Goal: Task Accomplishment & Management: Complete application form

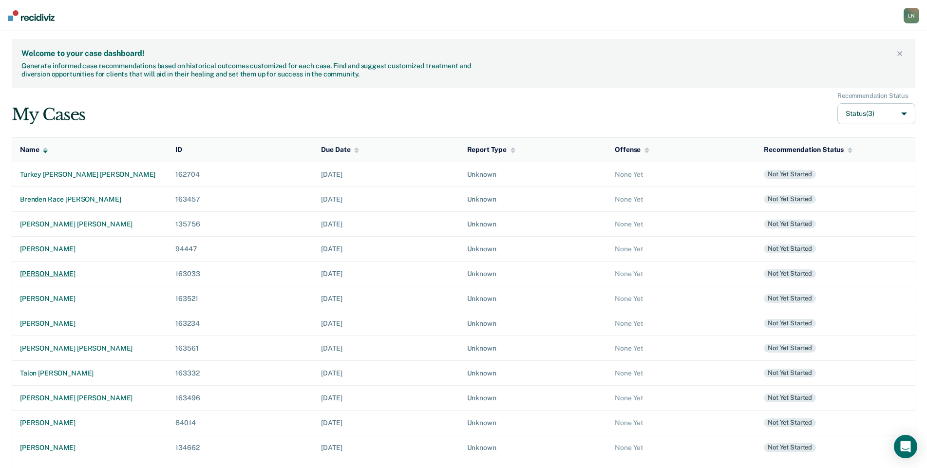
click at [95, 273] on div "[PERSON_NAME]" at bounding box center [90, 274] width 140 height 8
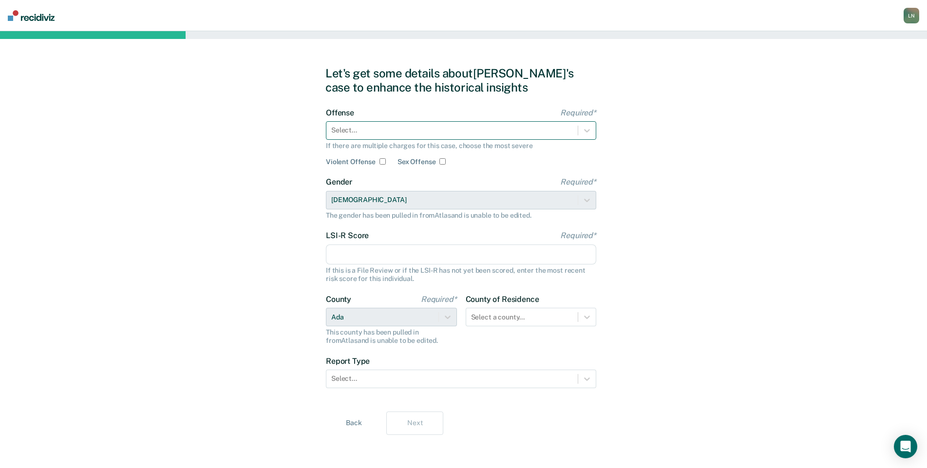
click at [404, 134] on div at bounding box center [452, 130] width 242 height 10
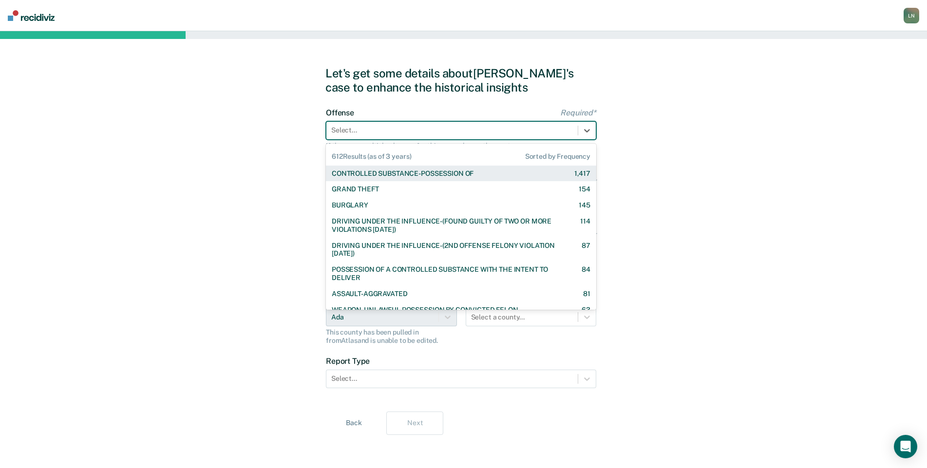
click at [413, 170] on div "CONTROLLED SUBSTANCE-POSSESSION OF" at bounding box center [403, 174] width 142 height 8
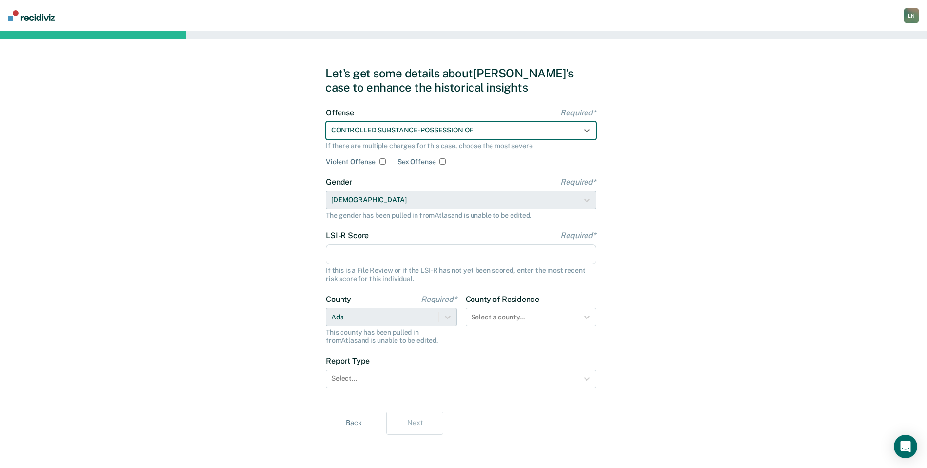
scroll to position [2, 0]
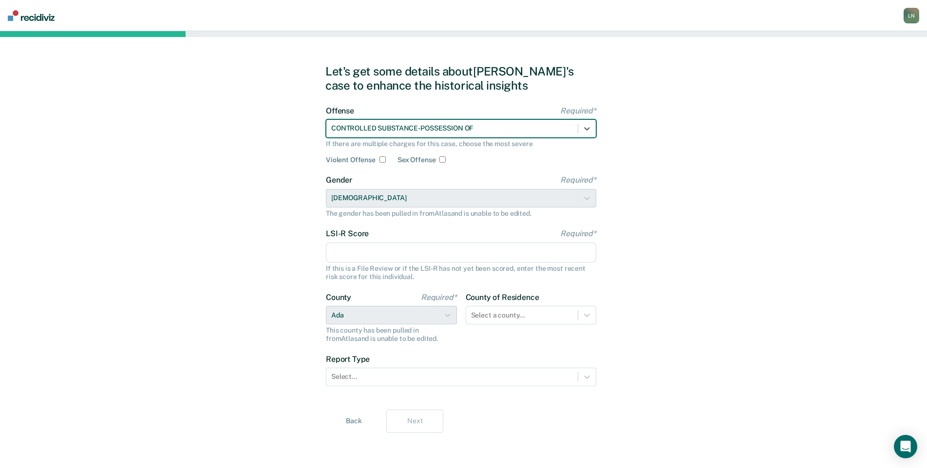
click at [368, 253] on input "LSI-R Score Required*" at bounding box center [461, 253] width 270 height 20
click at [365, 254] on input "LSI-R Score Required*" at bounding box center [461, 253] width 270 height 20
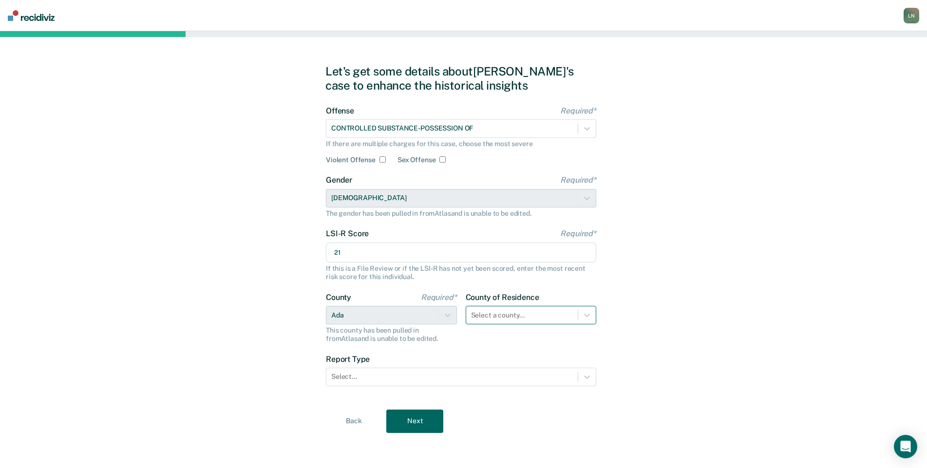
type input "21"
click at [522, 320] on div at bounding box center [522, 315] width 102 height 10
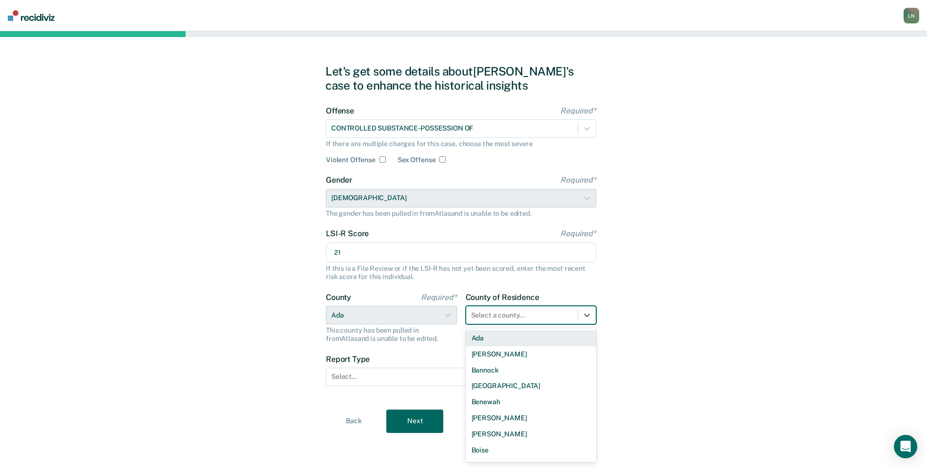
click at [536, 335] on div "Ada" at bounding box center [531, 338] width 131 height 16
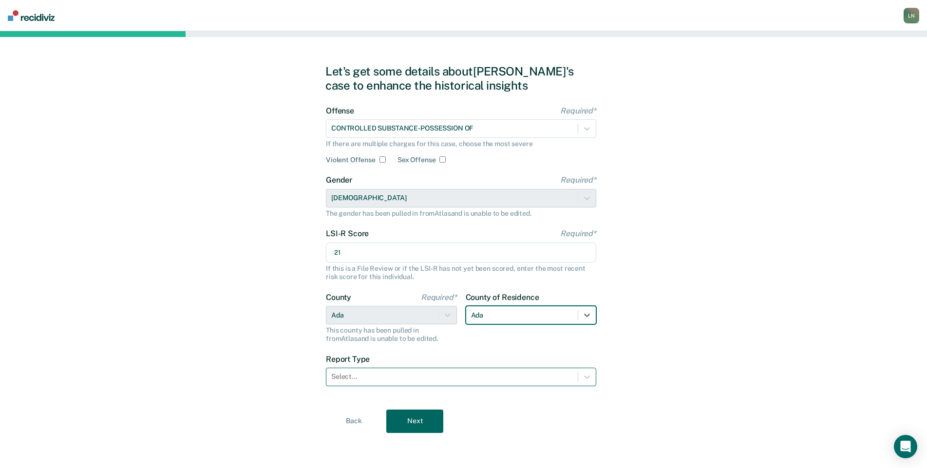
click at [375, 372] on div at bounding box center [452, 377] width 242 height 10
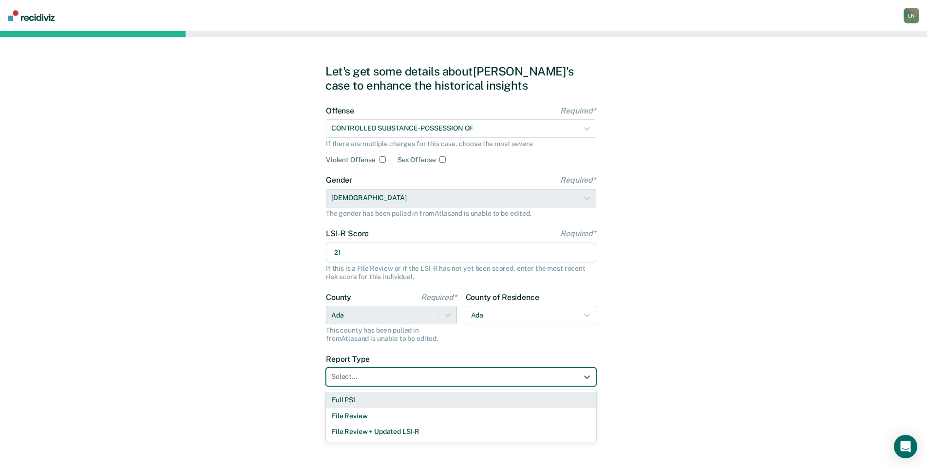
click at [386, 398] on div "Full PSI" at bounding box center [461, 400] width 270 height 16
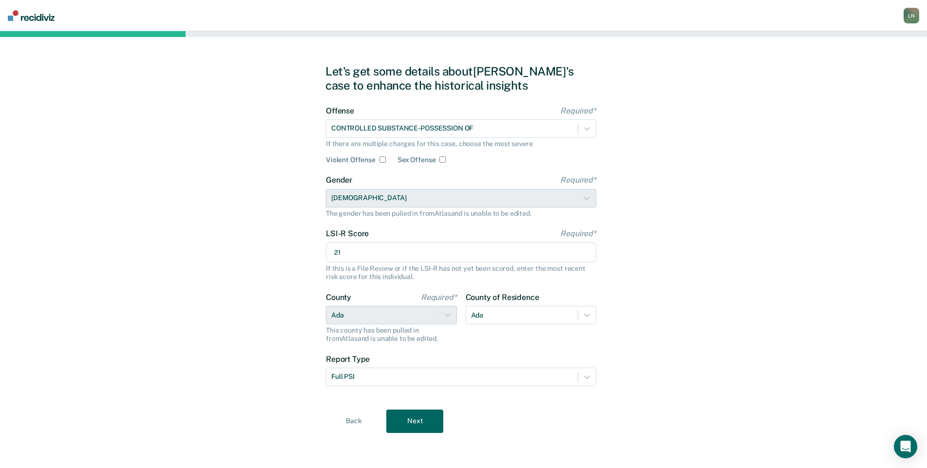
click at [414, 413] on button "Next" at bounding box center [414, 421] width 57 height 23
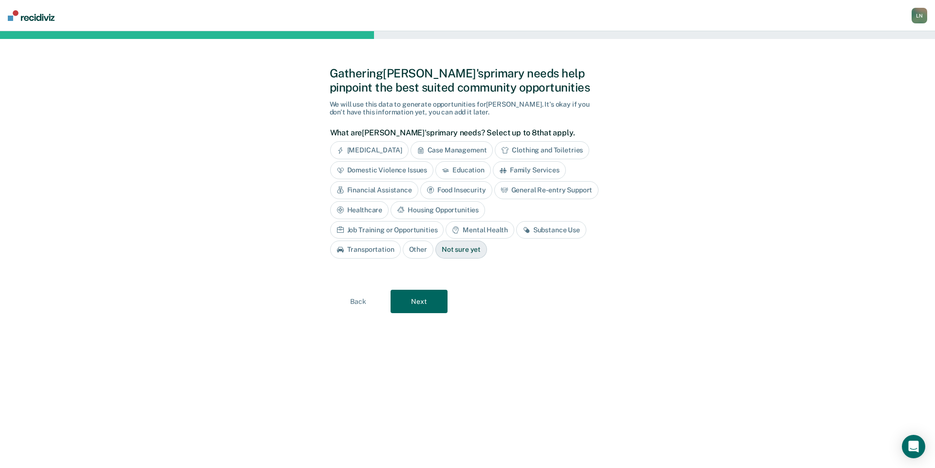
click at [446, 231] on div "Mental Health" at bounding box center [480, 230] width 68 height 18
click at [528, 227] on div "Substance Use" at bounding box center [563, 230] width 70 height 18
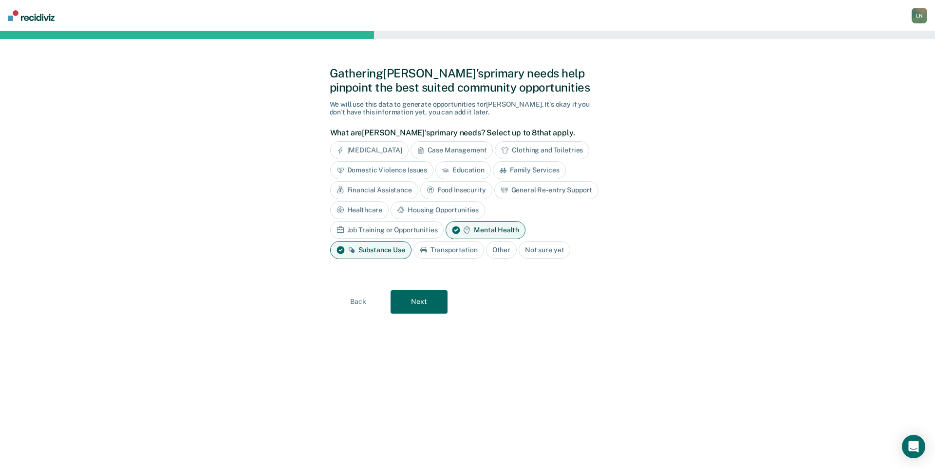
click at [420, 297] on button "Next" at bounding box center [419, 301] width 57 height 23
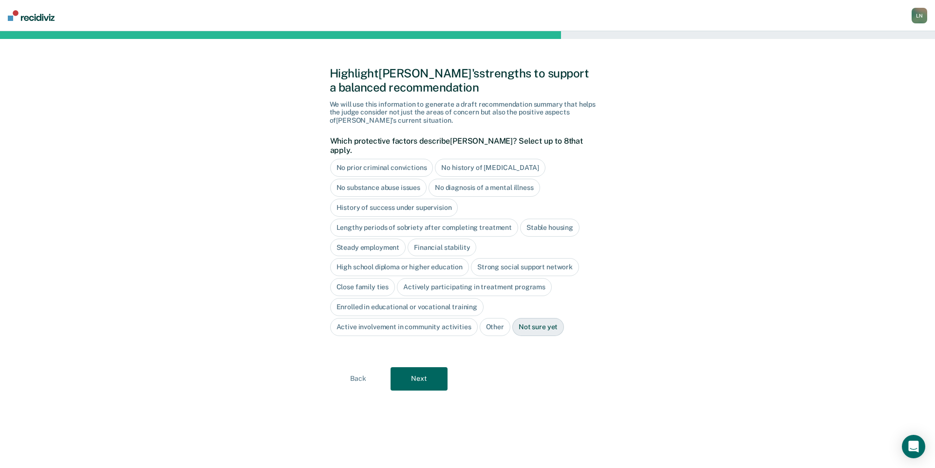
click at [399, 159] on div "No prior criminal convictions" at bounding box center [381, 168] width 103 height 18
click at [526, 161] on div "No history of [MEDICAL_DATA]" at bounding box center [501, 168] width 110 height 18
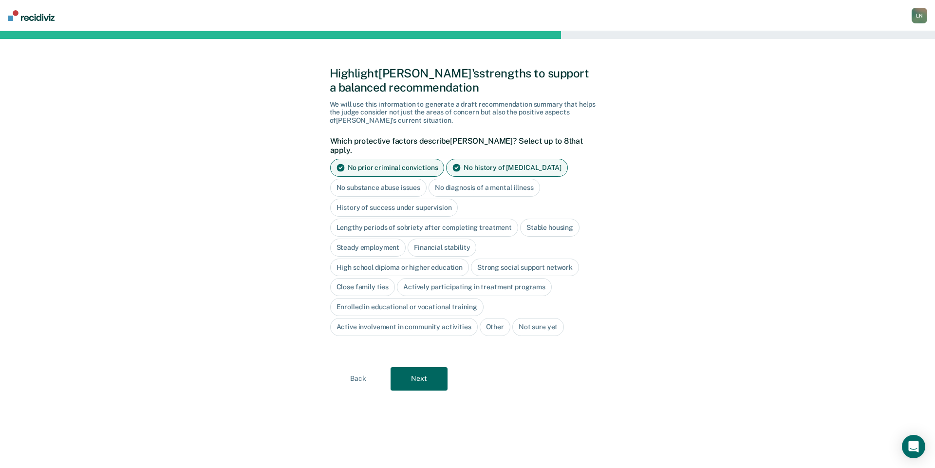
click at [532, 219] on div "Stable housing" at bounding box center [549, 228] width 59 height 18
click at [380, 259] on div "High school diploma or higher education" at bounding box center [399, 268] width 139 height 18
click at [452, 239] on div "Financial stability" at bounding box center [442, 248] width 69 height 18
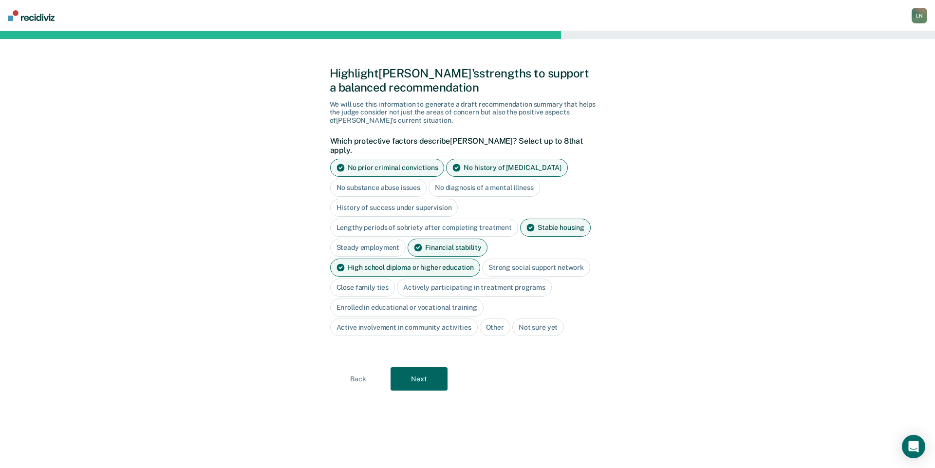
click at [380, 281] on div "Close family ties" at bounding box center [362, 288] width 65 height 18
click at [488, 281] on div "Actively participating in treatment programs" at bounding box center [485, 288] width 155 height 18
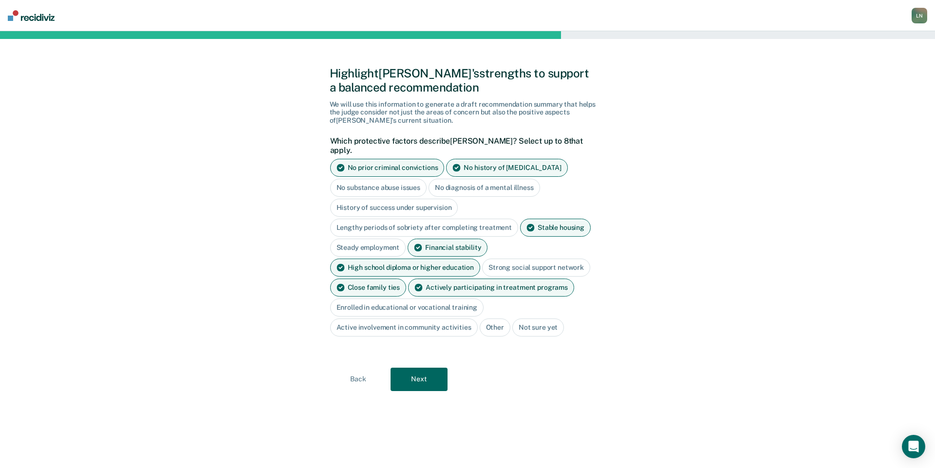
click at [433, 378] on button "Next" at bounding box center [419, 379] width 57 height 23
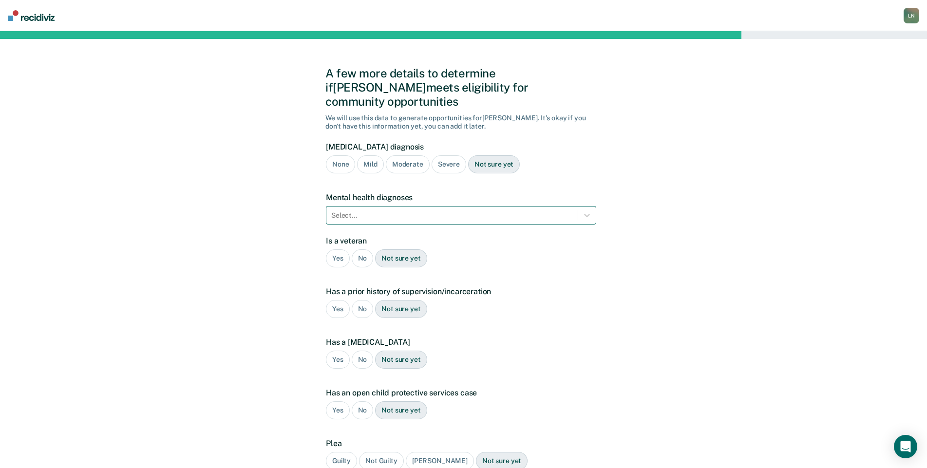
click at [383, 210] on div at bounding box center [452, 215] width 242 height 10
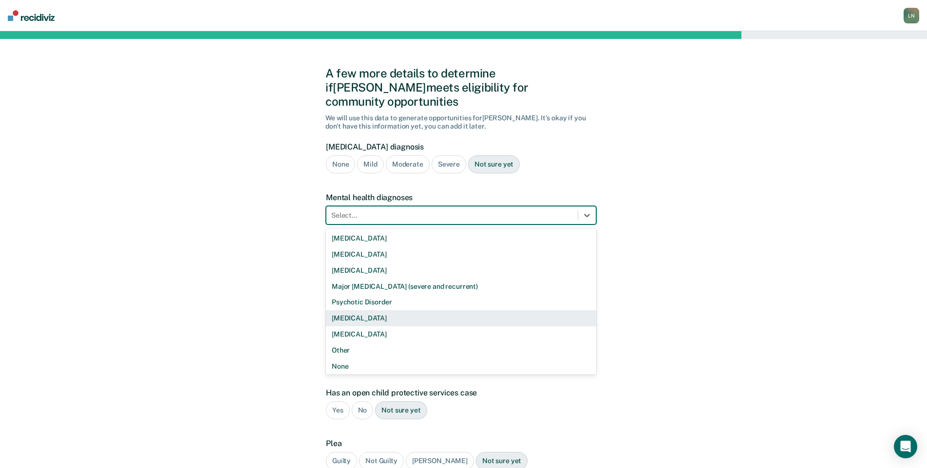
click at [387, 310] on div "[MEDICAL_DATA]" at bounding box center [461, 318] width 270 height 16
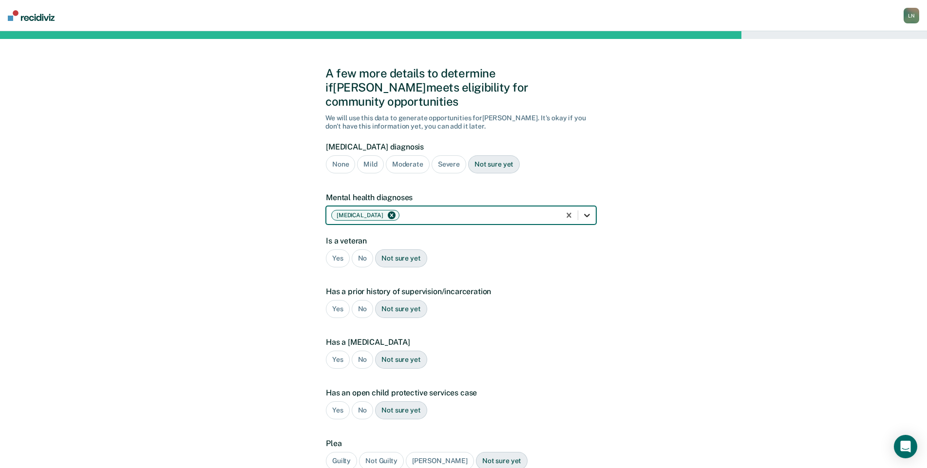
click at [589, 210] on icon at bounding box center [587, 215] width 10 height 10
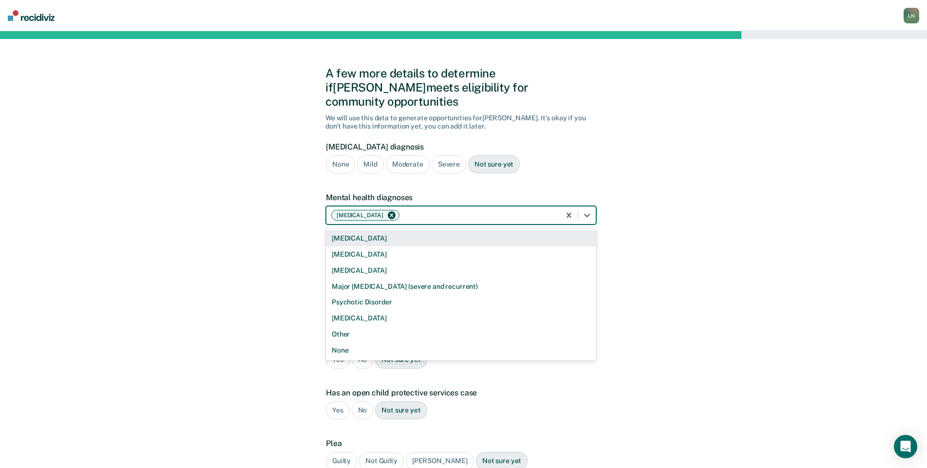
click at [425, 230] on div "[MEDICAL_DATA]" at bounding box center [461, 238] width 270 height 16
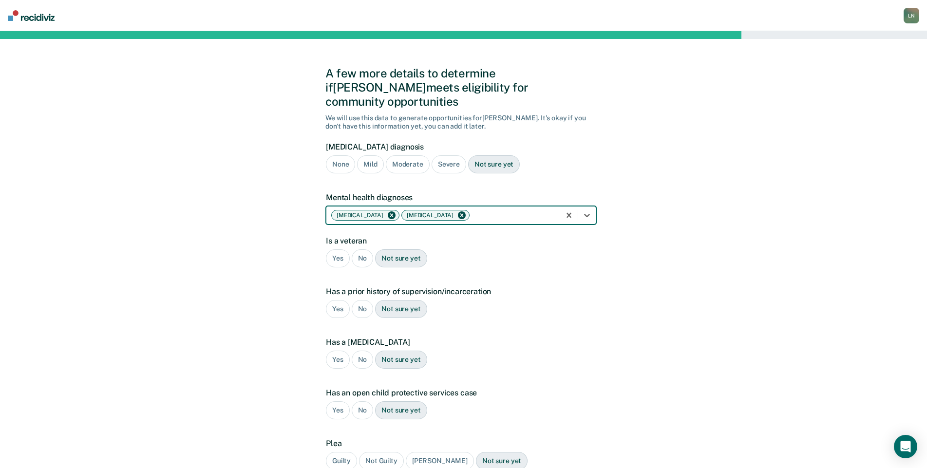
click at [339, 249] on div "Yes" at bounding box center [338, 258] width 24 height 18
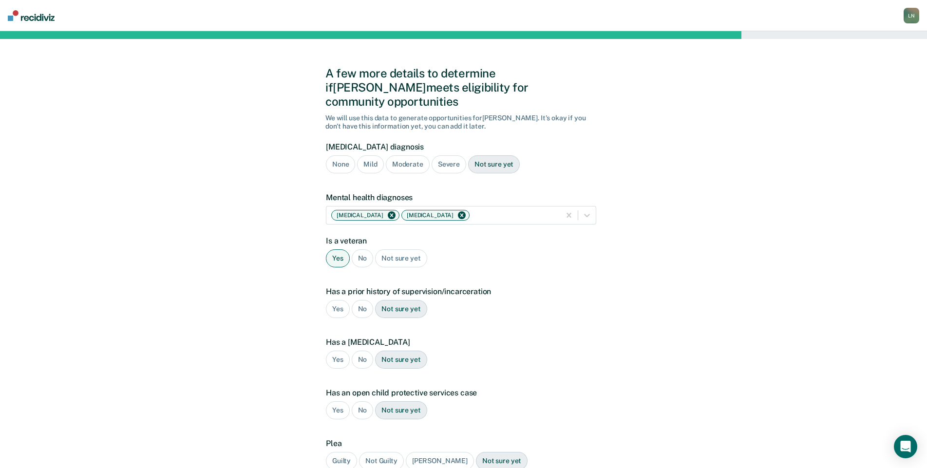
click at [360, 300] on div "No" at bounding box center [363, 309] width 22 height 18
click at [362, 351] on div "No" at bounding box center [363, 360] width 22 height 18
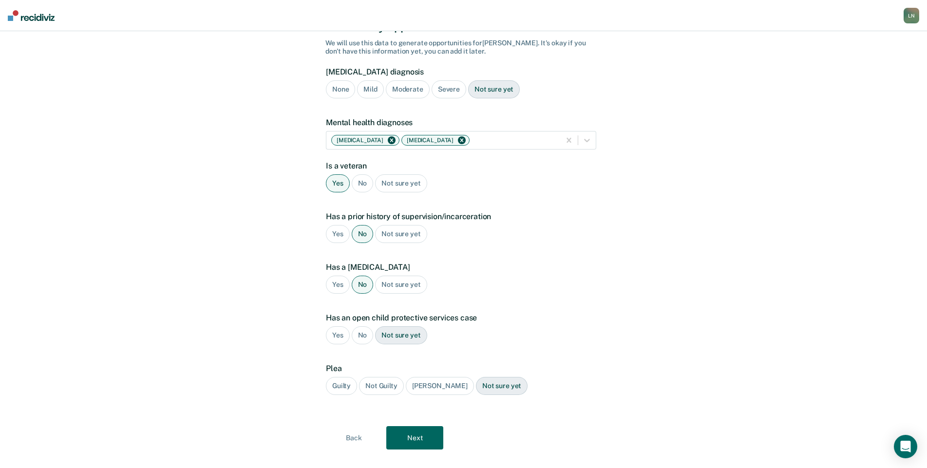
scroll to position [77, 0]
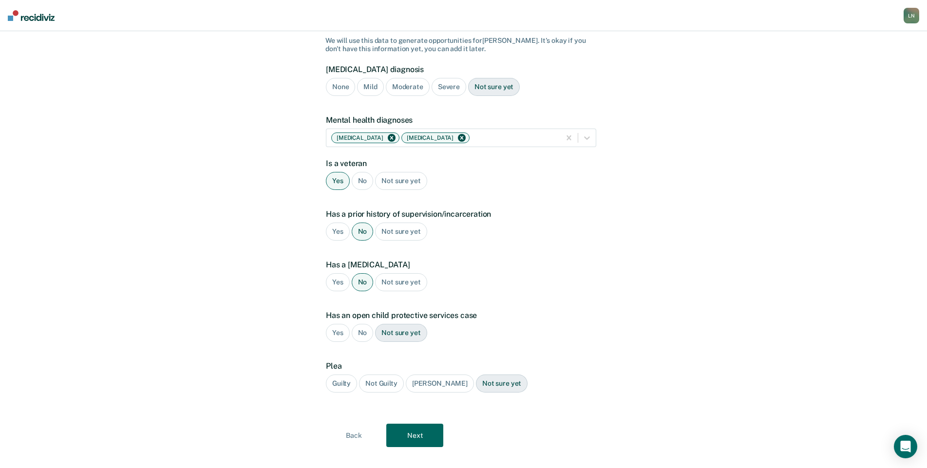
click at [360, 324] on div "No" at bounding box center [363, 333] width 22 height 18
click at [351, 375] on div "Guilty" at bounding box center [341, 384] width 31 height 18
click at [425, 424] on button "Next" at bounding box center [414, 435] width 57 height 23
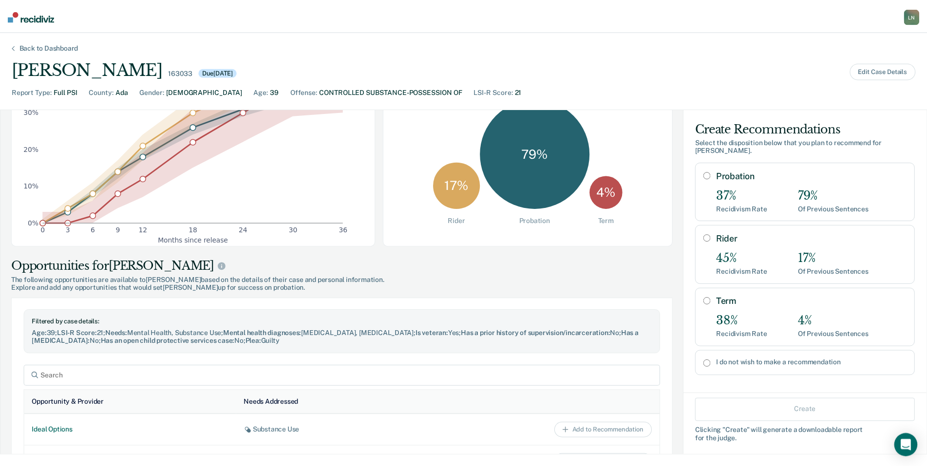
scroll to position [195, 0]
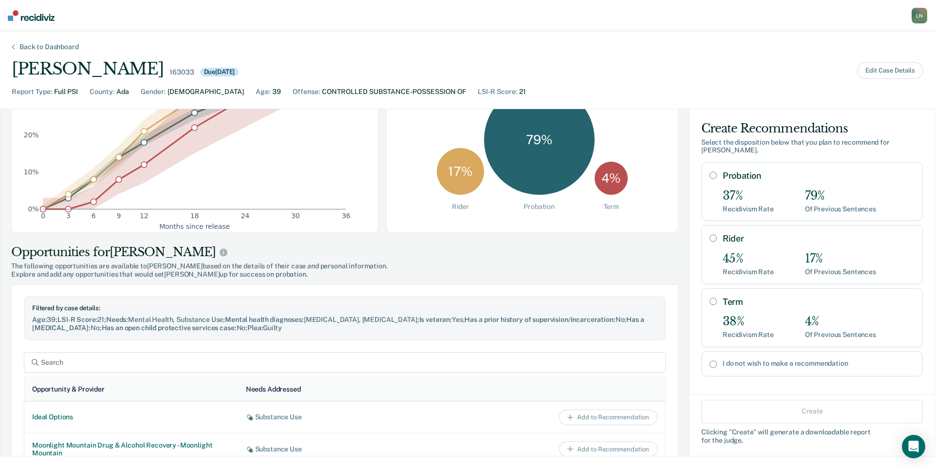
click at [767, 360] on label "I do not wish to make a recommendation" at bounding box center [819, 364] width 192 height 8
click at [717, 360] on input "I do not wish to make a recommendation" at bounding box center [713, 364] width 7 height 8
radio input "true"
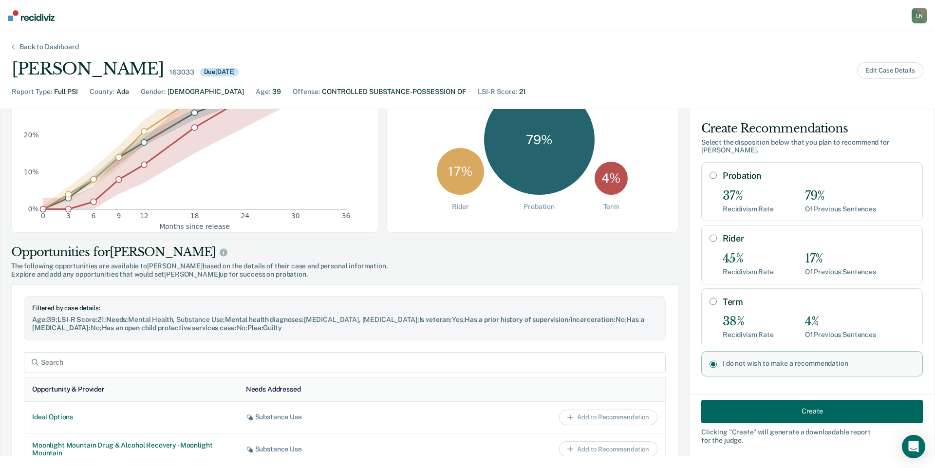
click at [795, 417] on button "Create" at bounding box center [812, 410] width 222 height 23
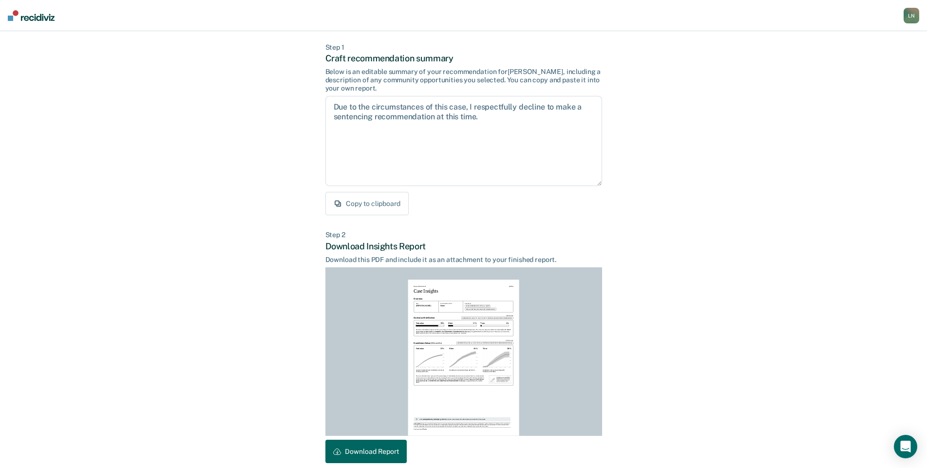
scroll to position [87, 0]
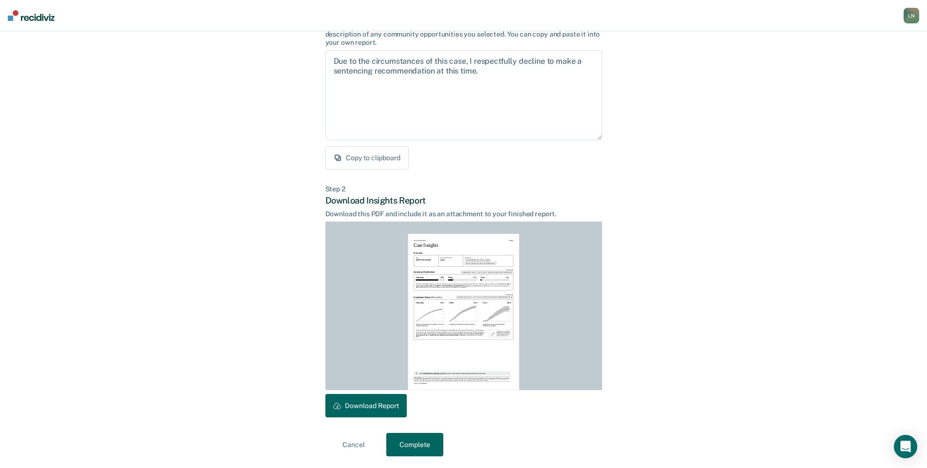
click at [386, 409] on button "Download Report" at bounding box center [365, 405] width 81 height 23
